Goal: Transaction & Acquisition: Purchase product/service

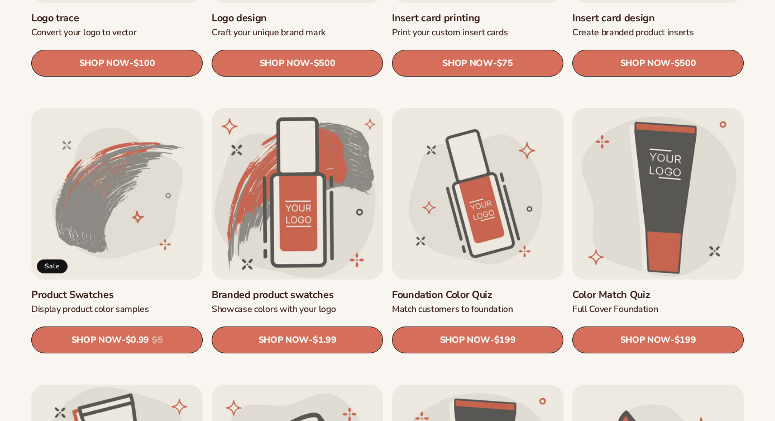
scroll to position [555, 0]
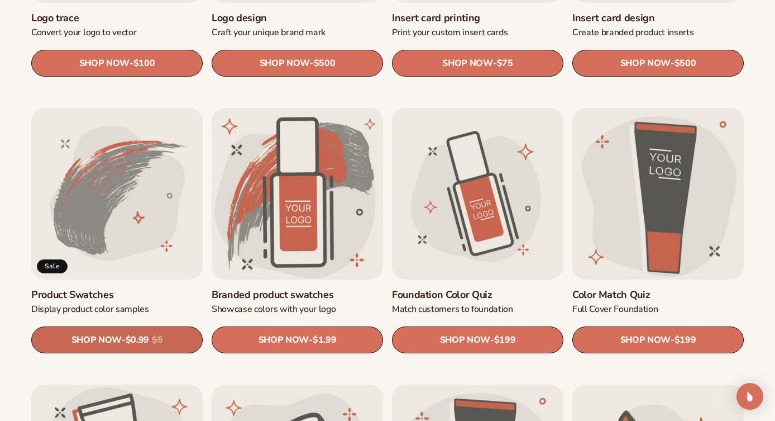
click at [163, 341] on s "$5" at bounding box center [157, 340] width 11 height 11
